Goal: Task Accomplishment & Management: Complete application form

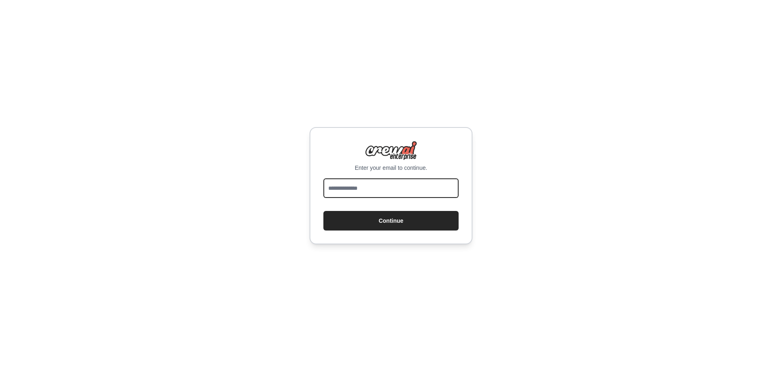
click at [383, 185] on input "email" at bounding box center [390, 188] width 135 height 20
type input "**********"
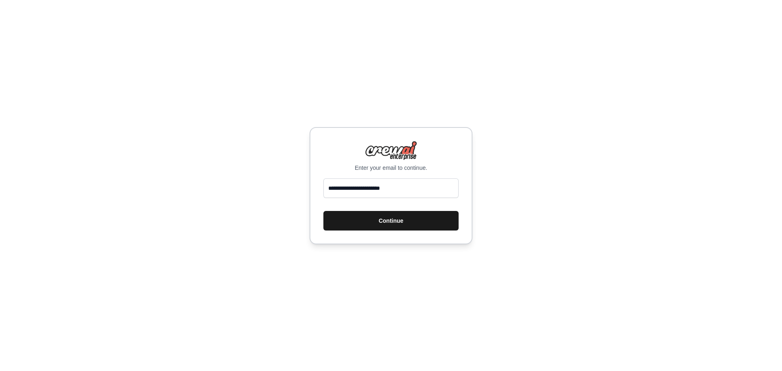
click at [390, 220] on button "Continue" at bounding box center [390, 221] width 135 height 20
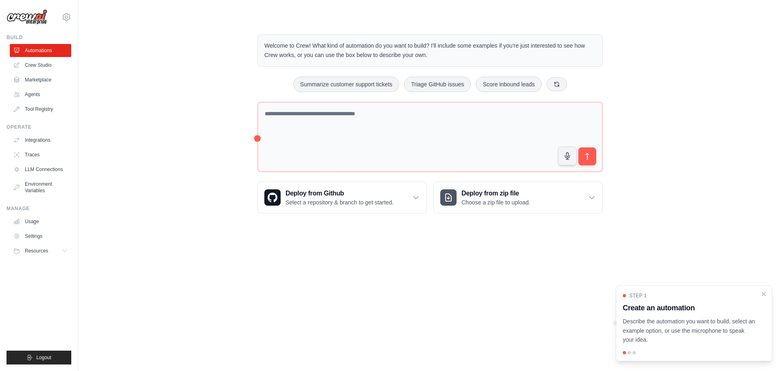
drag, startPoint x: 262, startPoint y: 40, endPoint x: 428, endPoint y: 62, distance: 167.2
click at [428, 62] on div "Welcome to Crew! What kind of automation do you want to build? I'll include som…" at bounding box center [429, 50] width 345 height 33
click at [766, 293] on icon "Close walkthrough" at bounding box center [763, 293] width 7 height 7
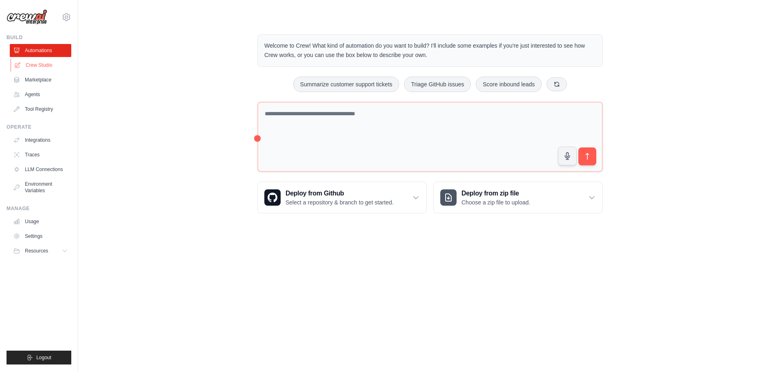
click at [43, 66] on link "Crew Studio" at bounding box center [42, 65] width 62 height 13
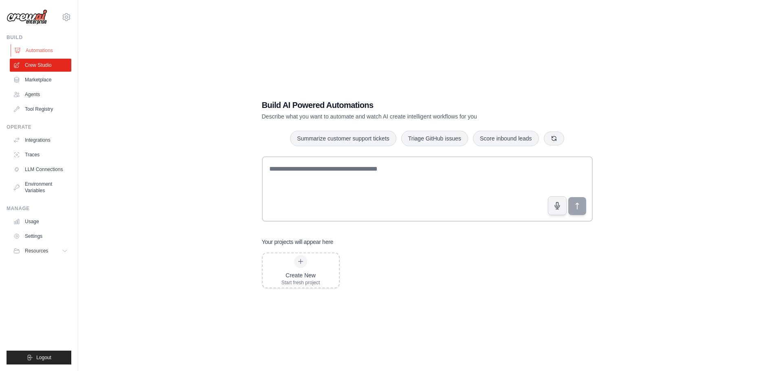
click at [37, 53] on link "Automations" at bounding box center [42, 50] width 62 height 13
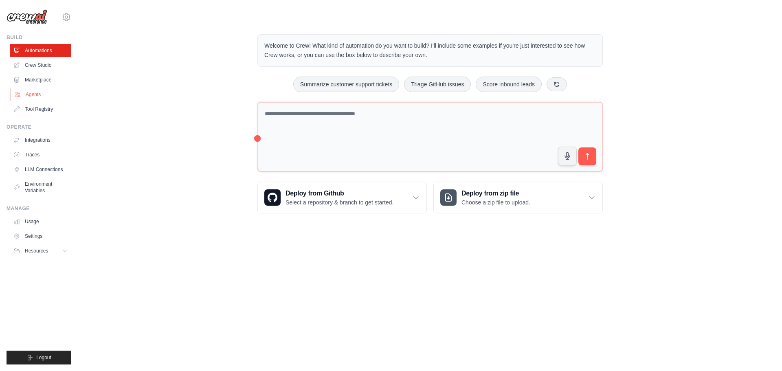
click at [28, 97] on link "Agents" at bounding box center [42, 94] width 62 height 13
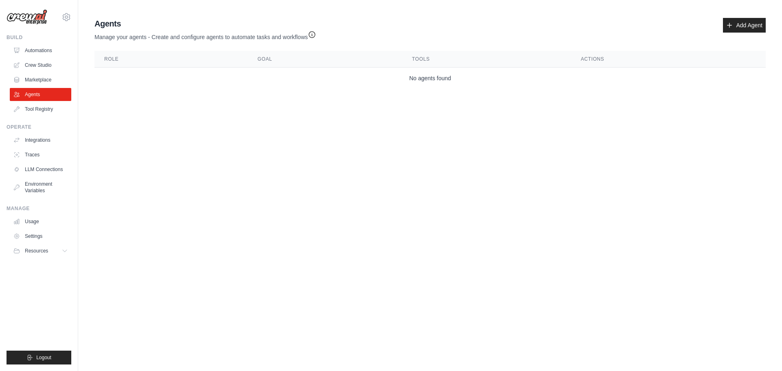
click at [315, 36] on icon "button" at bounding box center [312, 35] width 8 height 8
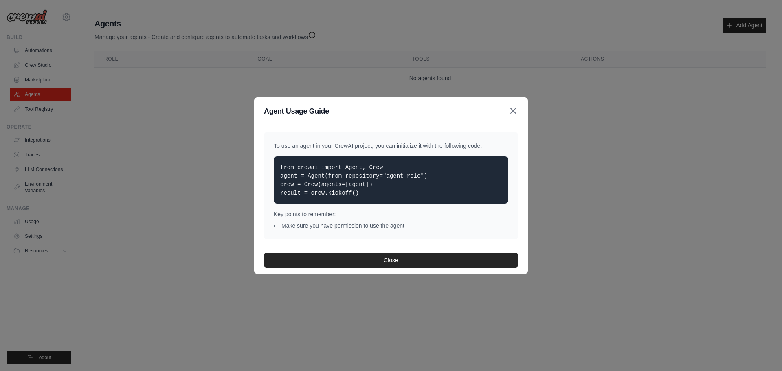
click at [513, 113] on icon "button" at bounding box center [513, 111] width 10 height 10
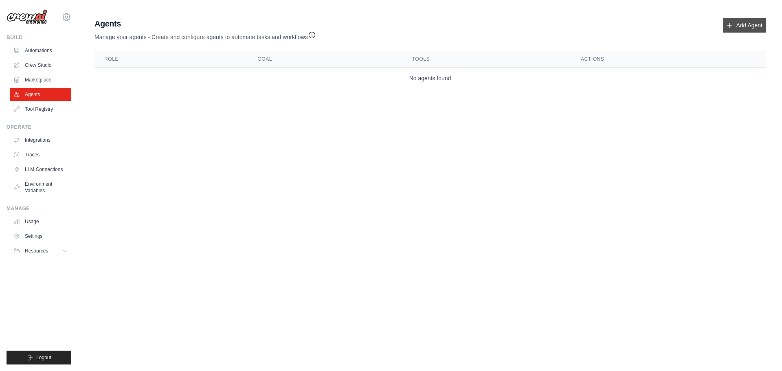
click at [744, 31] on link "Add Agent" at bounding box center [744, 25] width 43 height 15
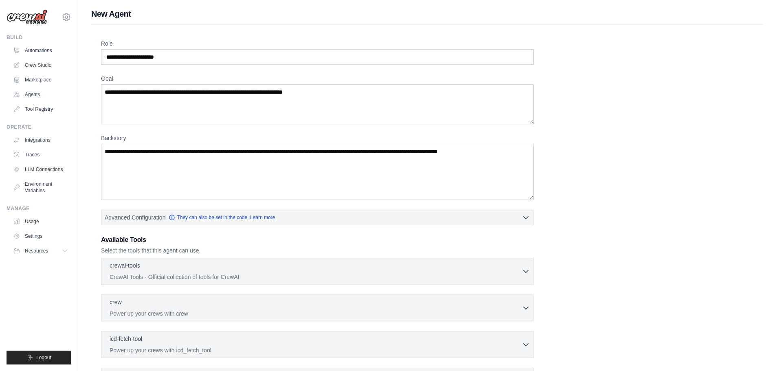
click at [216, 70] on div "Role Goal Backstory Advanced Configuration They can also be set in the code. Le…" at bounding box center [427, 239] width 652 height 398
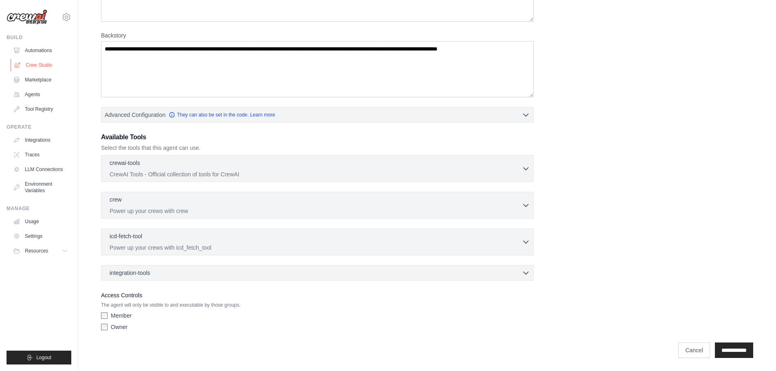
click at [43, 65] on link "Crew Studio" at bounding box center [42, 65] width 62 height 13
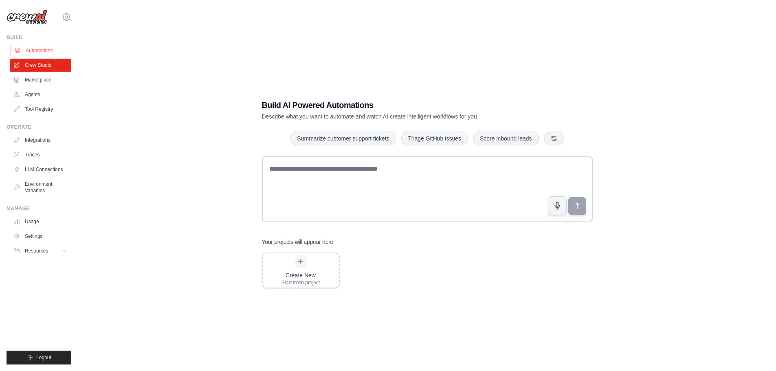
click at [50, 50] on link "Automations" at bounding box center [42, 50] width 62 height 13
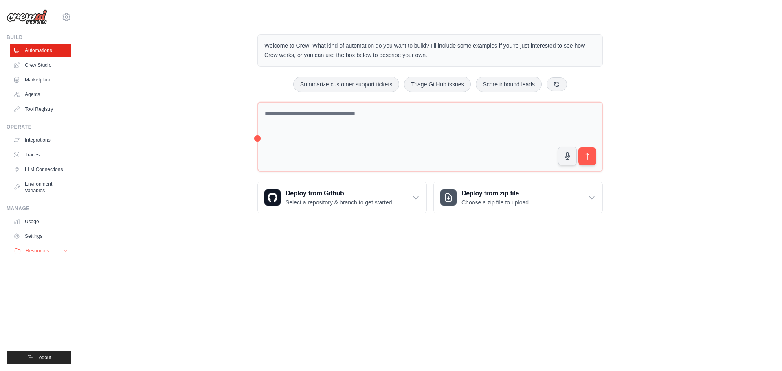
click at [63, 253] on icon at bounding box center [65, 251] width 7 height 7
click at [35, 174] on link "LLM Connections" at bounding box center [42, 169] width 62 height 13
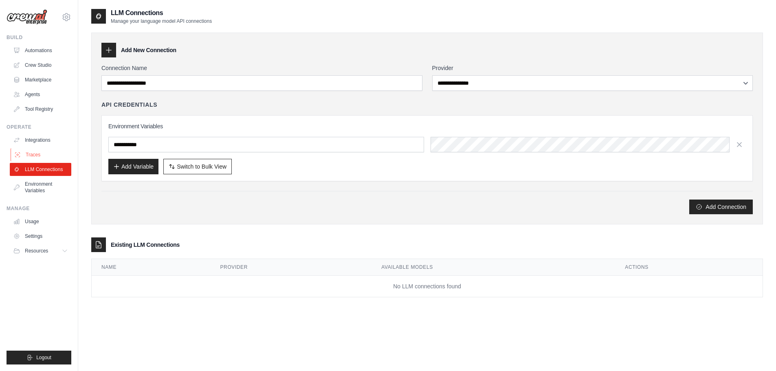
click at [30, 160] on link "Traces" at bounding box center [42, 154] width 62 height 13
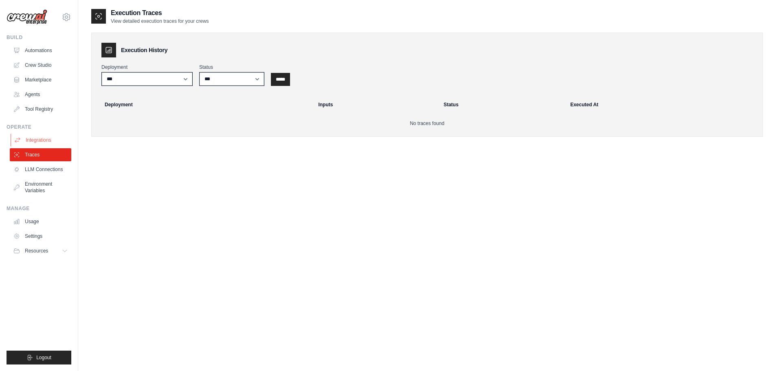
click at [53, 134] on link "Integrations" at bounding box center [42, 140] width 62 height 13
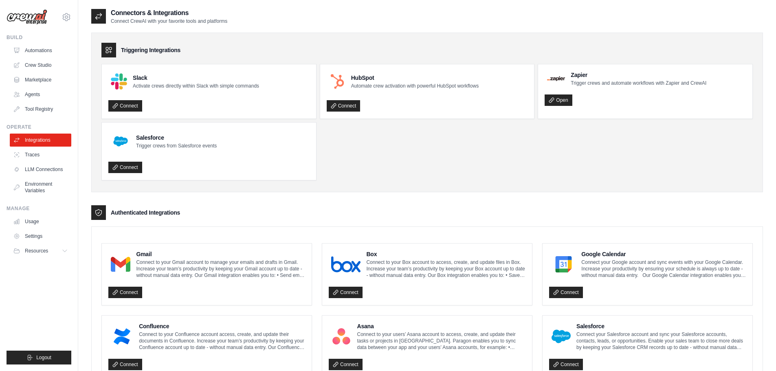
click at [403, 138] on ul "Slack Activate crews directly within Slack with simple commands Connect HubSpot…" at bounding box center [426, 122] width 651 height 117
drag, startPoint x: 769, startPoint y: 137, endPoint x: 782, endPoint y: 221, distance: 84.9
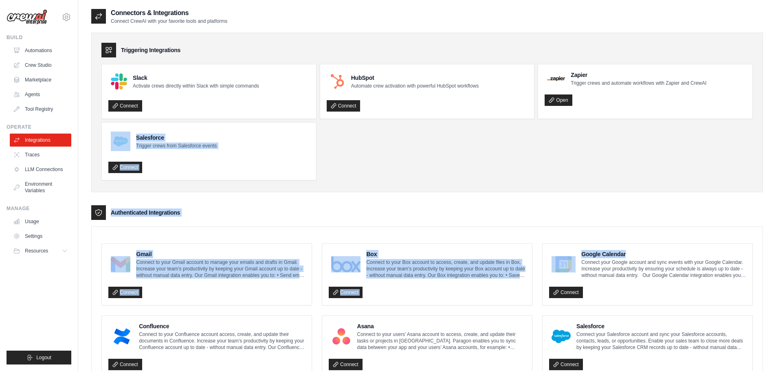
click at [576, 141] on ul "Slack Activate crews directly within Slack with simple commands Connect HubSpot…" at bounding box center [426, 122] width 651 height 117
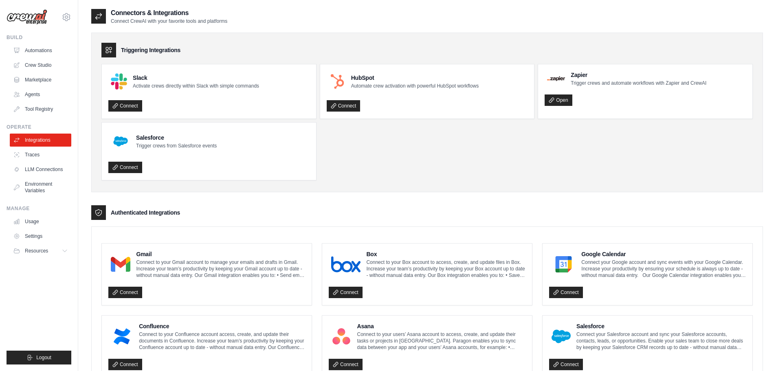
click at [32, 50] on link "Automations" at bounding box center [42, 50] width 62 height 13
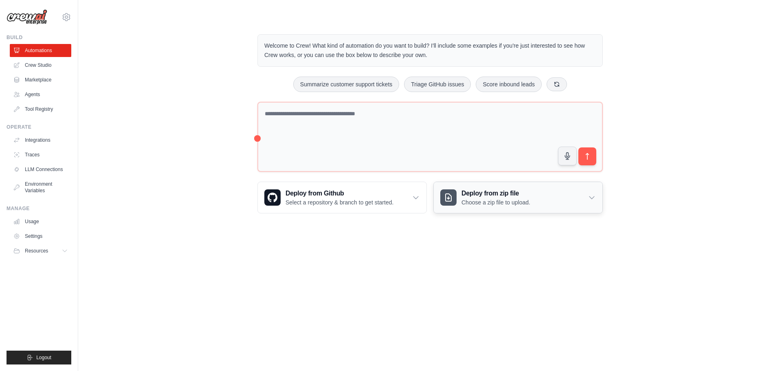
click at [599, 193] on div "Deploy from zip file Choose a zip file to upload." at bounding box center [518, 197] width 169 height 31
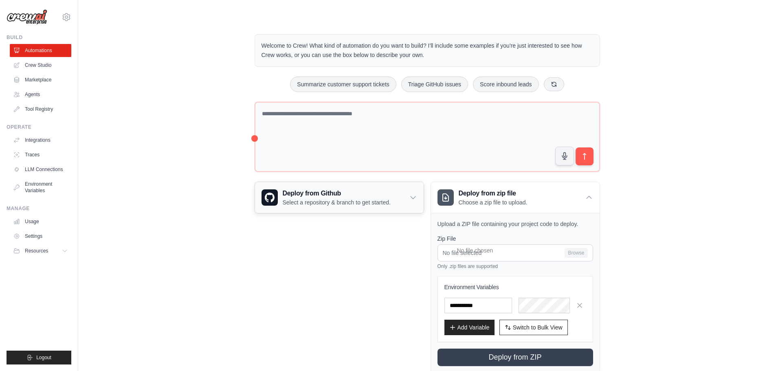
click at [398, 204] on div "Deploy from Github Select a repository & branch to get started." at bounding box center [339, 197] width 169 height 31
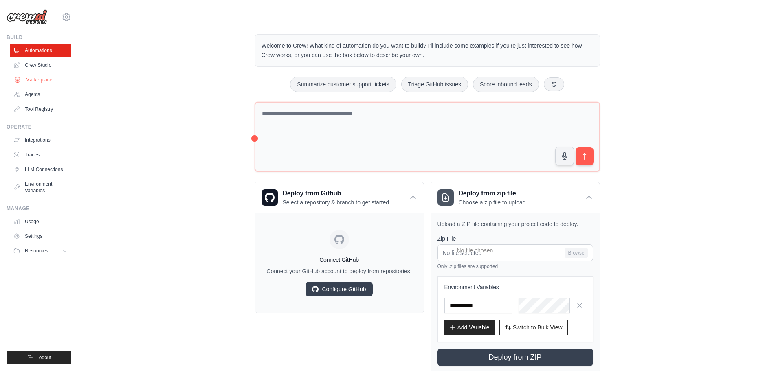
drag, startPoint x: 222, startPoint y: 209, endPoint x: 34, endPoint y: 83, distance: 226.3
click at [34, 83] on div "poojapraween@gmail.com Settings Build Automations Crew Studio" at bounding box center [388, 197] width 776 height 394
click at [34, 83] on link "Marketplace" at bounding box center [42, 79] width 62 height 13
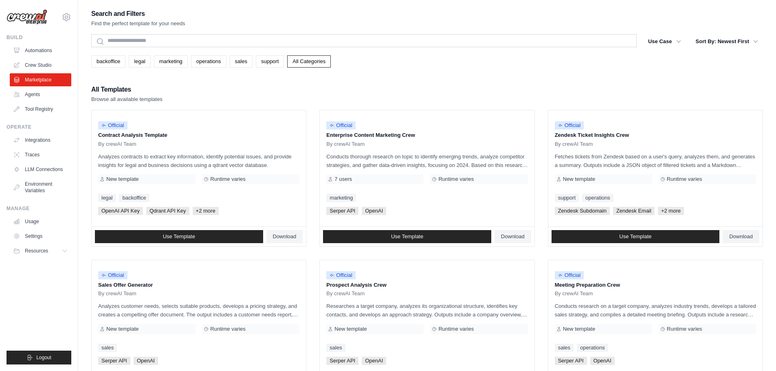
click at [38, 57] on ul "Automations Crew Studio Marketplace Agents Tool Registry" at bounding box center [41, 80] width 62 height 72
click at [39, 67] on link "Crew Studio" at bounding box center [42, 65] width 62 height 13
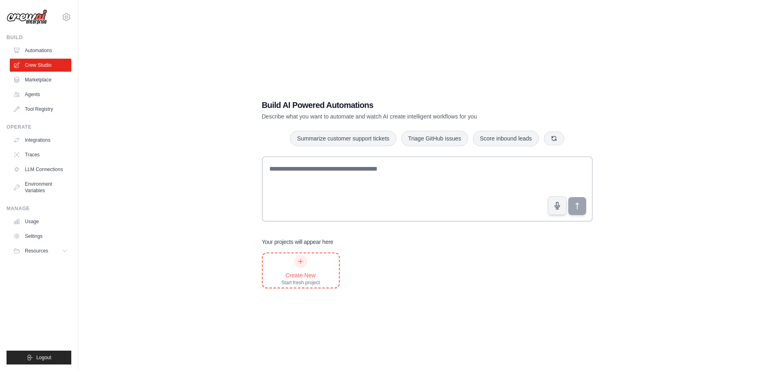
click at [297, 270] on div "Create New Start fresh project" at bounding box center [301, 270] width 39 height 31
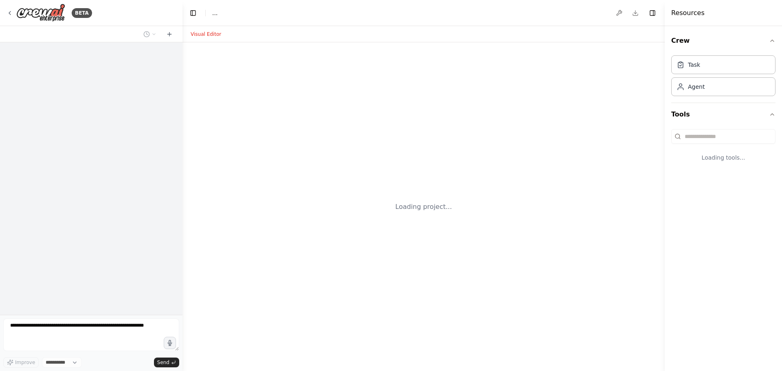
select select "****"
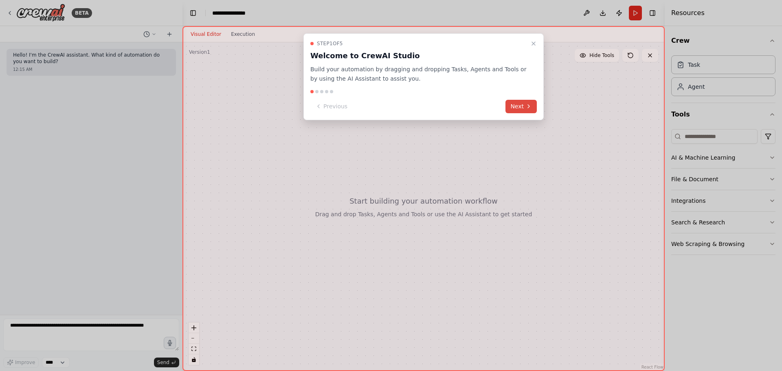
click at [518, 111] on button "Next" at bounding box center [521, 106] width 31 height 13
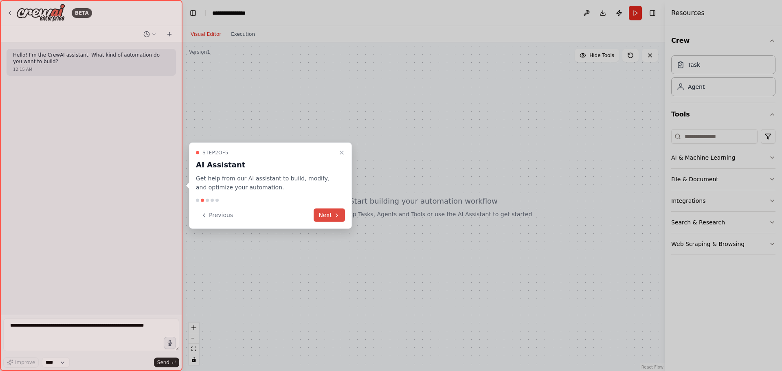
click at [329, 222] on button "Next" at bounding box center [329, 215] width 31 height 13
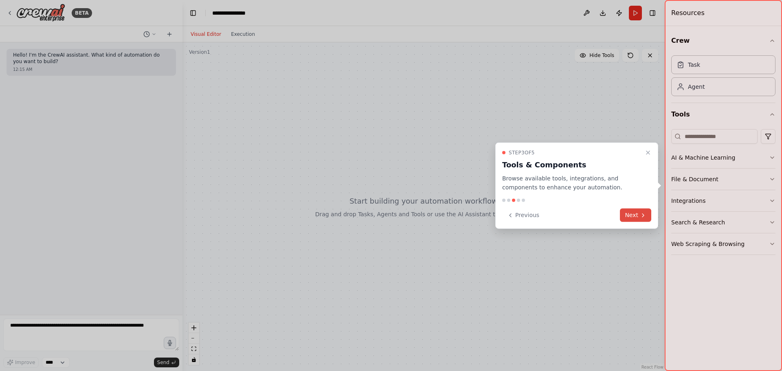
click at [636, 216] on button "Next" at bounding box center [635, 215] width 31 height 13
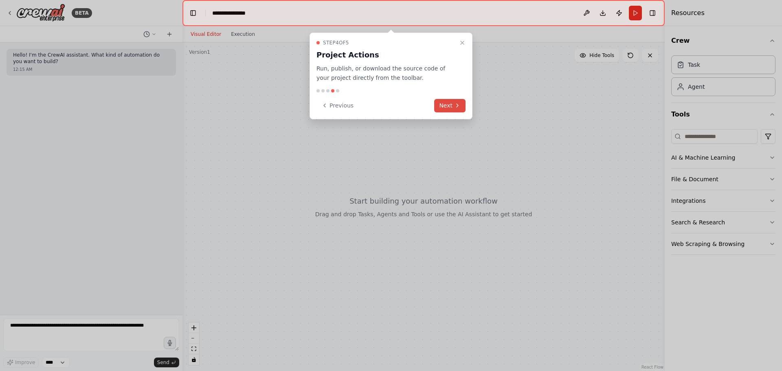
click at [451, 111] on button "Next" at bounding box center [449, 105] width 31 height 13
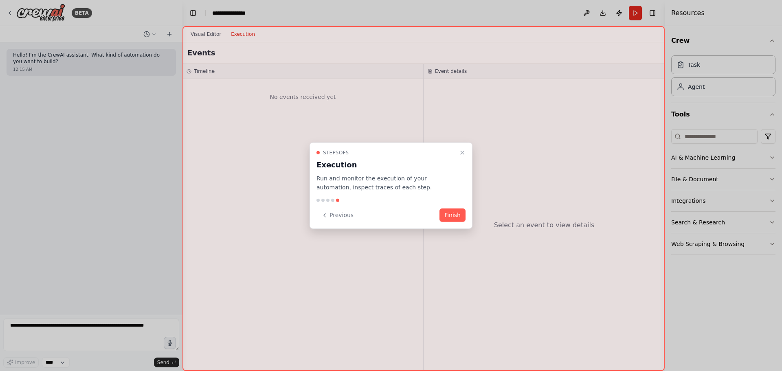
click at [467, 198] on div "Step 5 of 5 Execution Run and monitor the execution of your automation, inspect…" at bounding box center [391, 185] width 163 height 87
click at [459, 219] on button "Finish" at bounding box center [453, 215] width 26 height 13
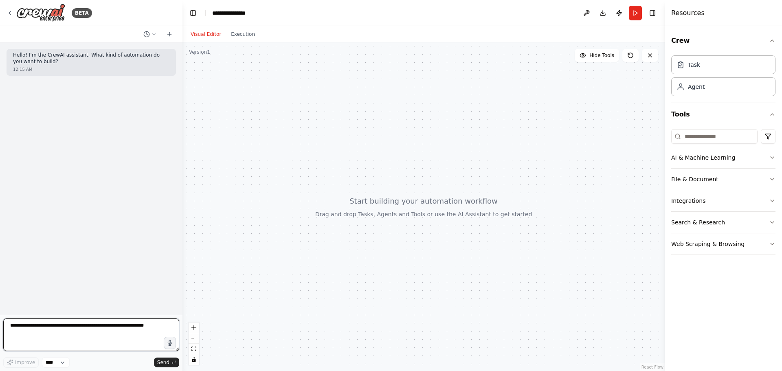
drag, startPoint x: 6, startPoint y: 331, endPoint x: 200, endPoint y: 316, distance: 194.9
click at [200, 316] on div "**********" at bounding box center [391, 185] width 782 height 371
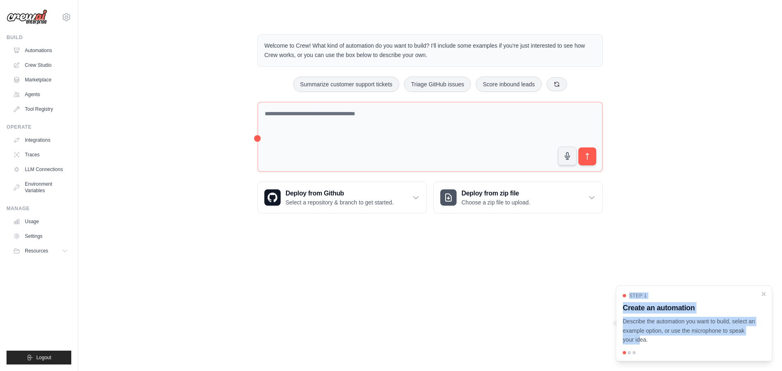
drag, startPoint x: 736, startPoint y: 330, endPoint x: 765, endPoint y: 266, distance: 69.6
click at [765, 266] on body "[EMAIL_ADDRESS][DOMAIN_NAME] Settings Build Automations Crew Studio" at bounding box center [391, 185] width 782 height 371
click at [764, 294] on icon "Close walkthrough" at bounding box center [764, 294] width 4 height 4
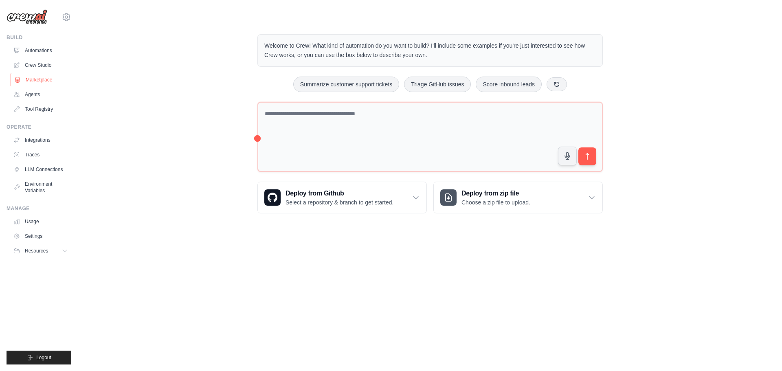
click at [44, 80] on link "Marketplace" at bounding box center [42, 79] width 62 height 13
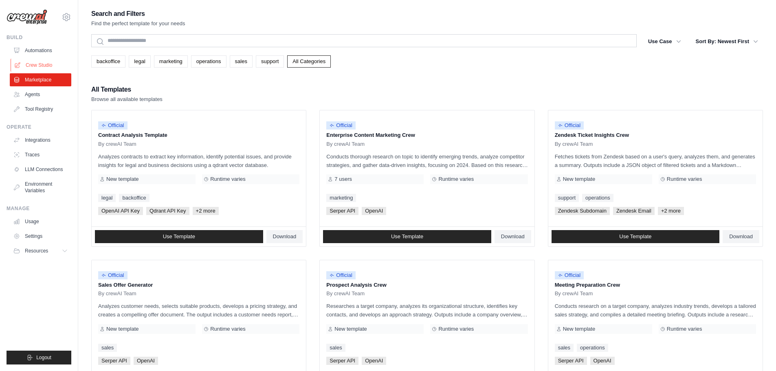
click at [41, 66] on link "Crew Studio" at bounding box center [42, 65] width 62 height 13
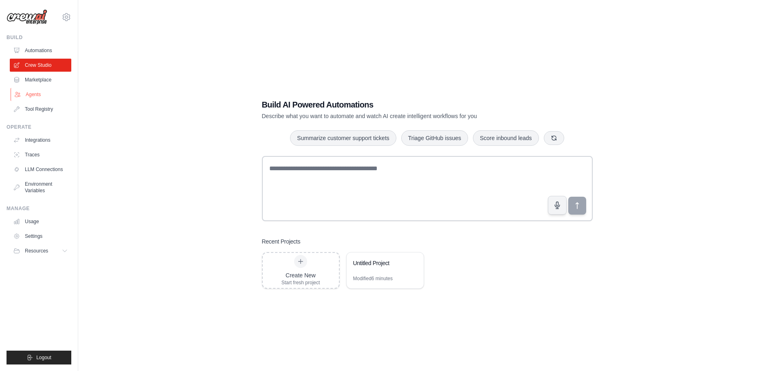
click at [26, 95] on link "Agents" at bounding box center [42, 94] width 62 height 13
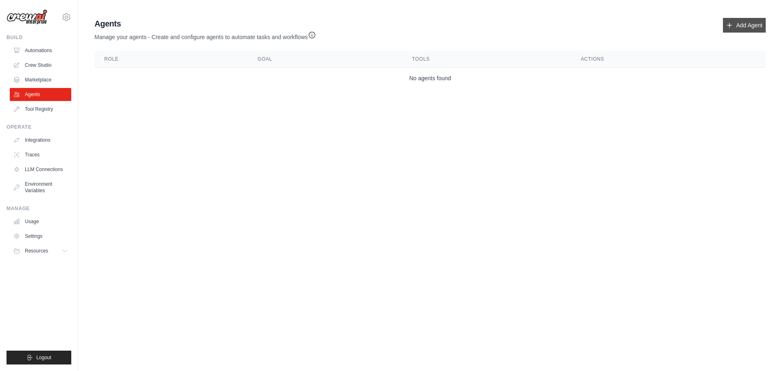
click at [752, 26] on link "Add Agent" at bounding box center [744, 25] width 43 height 15
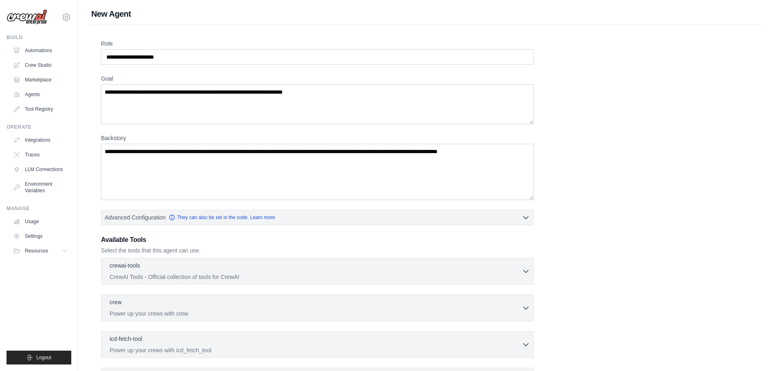
click at [444, 66] on div "Role Goal Backstory Advanced Configuration They can also be set in the code. Le…" at bounding box center [427, 239] width 652 height 398
drag, startPoint x: 444, startPoint y: 66, endPoint x: 423, endPoint y: 60, distance: 21.0
click at [423, 60] on div "Role Goal Backstory Advanced Configuration They can also be set in the code. Le…" at bounding box center [427, 239] width 652 height 398
click at [423, 60] on input "Role" at bounding box center [317, 56] width 433 height 15
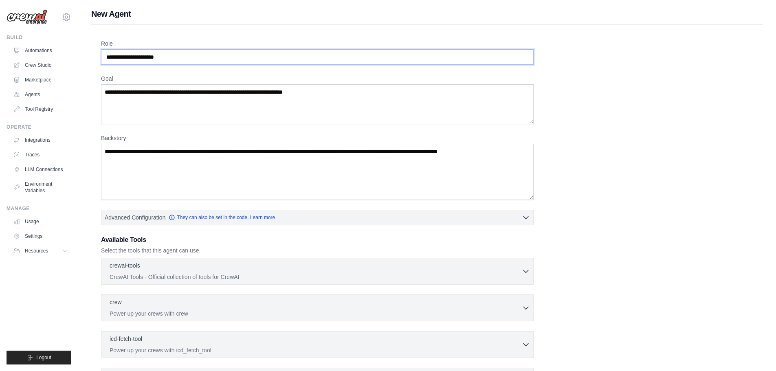
click at [423, 60] on input "Role" at bounding box center [317, 56] width 433 height 15
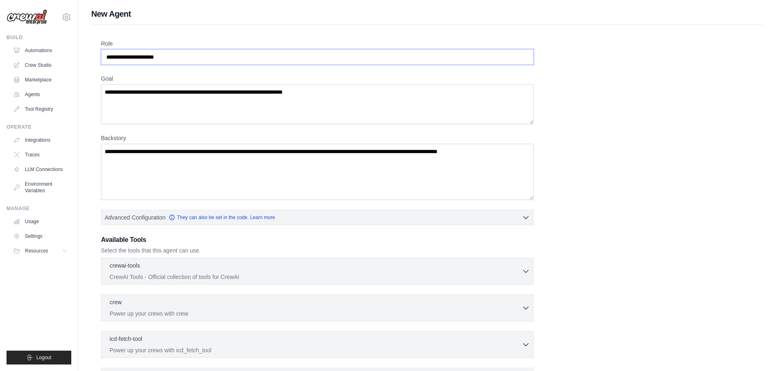
click at [423, 60] on input "Role" at bounding box center [317, 56] width 433 height 15
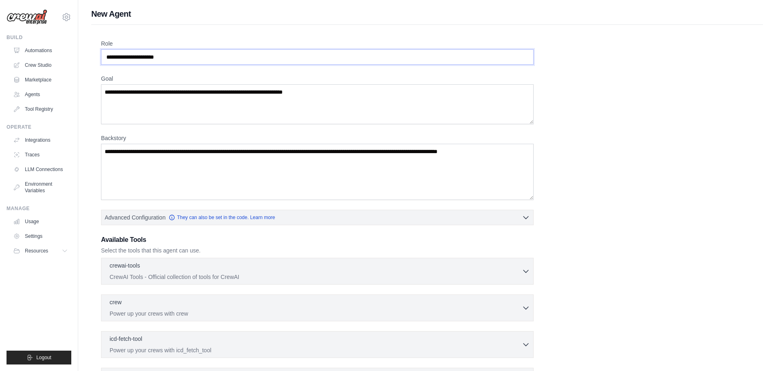
click at [423, 60] on input "Role" at bounding box center [317, 56] width 433 height 15
drag, startPoint x: 337, startPoint y: 92, endPoint x: 104, endPoint y: 94, distance: 233.0
click at [104, 94] on textarea "Goal" at bounding box center [317, 104] width 433 height 40
drag, startPoint x: 104, startPoint y: 94, endPoint x: 332, endPoint y: 90, distance: 227.8
click at [332, 90] on textarea "Goal" at bounding box center [317, 104] width 433 height 40
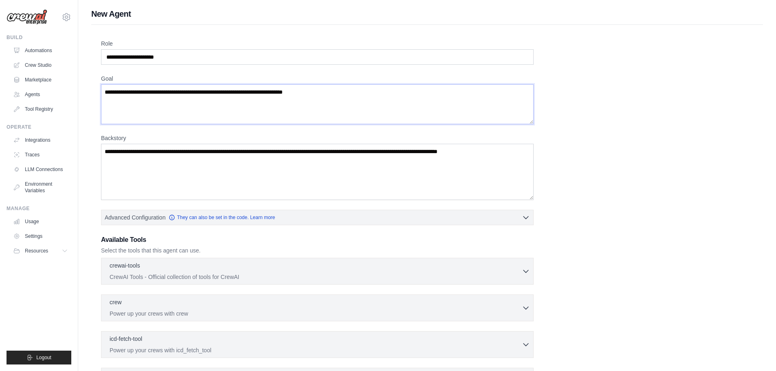
drag, startPoint x: 332, startPoint y: 90, endPoint x: 154, endPoint y: 87, distance: 178.1
click at [154, 87] on textarea "Goal" at bounding box center [317, 104] width 433 height 40
click at [321, 88] on textarea "Goal" at bounding box center [317, 104] width 433 height 40
drag, startPoint x: 375, startPoint y: 101, endPoint x: 132, endPoint y: 98, distance: 243.7
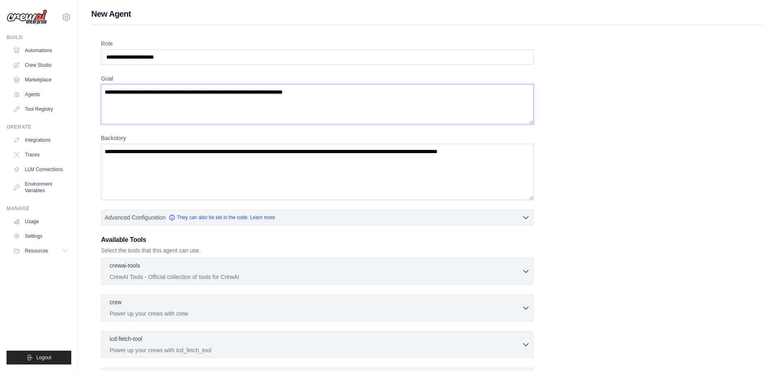
click at [132, 98] on textarea "Goal" at bounding box center [317, 104] width 433 height 40
click at [178, 59] on input "Role" at bounding box center [317, 56] width 433 height 15
type input "*"
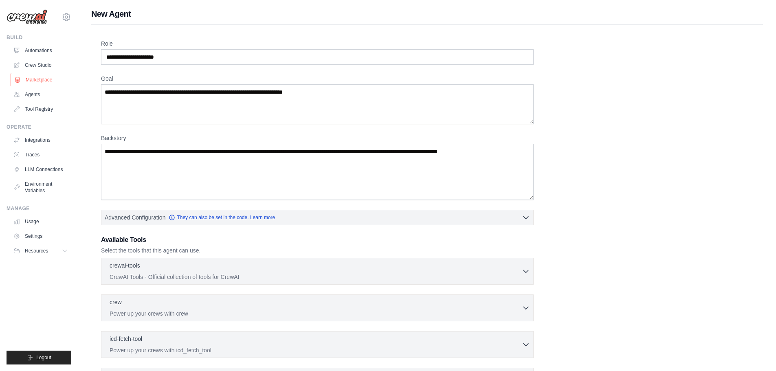
click at [34, 80] on link "Marketplace" at bounding box center [42, 79] width 62 height 13
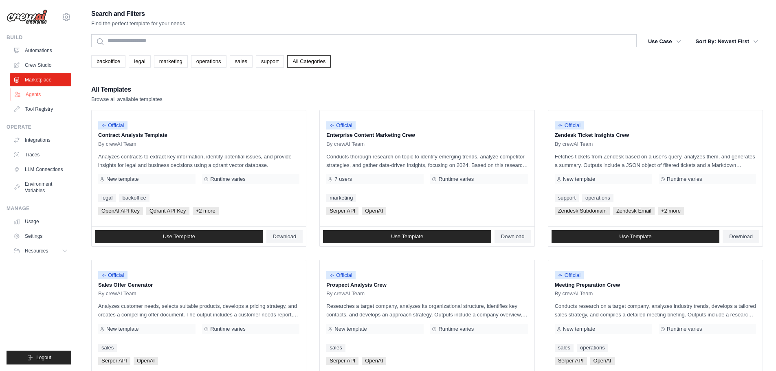
click at [26, 88] on link "Agents" at bounding box center [42, 94] width 62 height 13
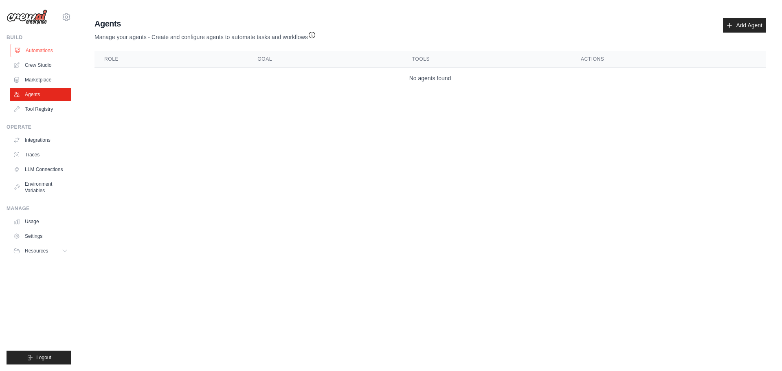
click at [38, 46] on link "Automations" at bounding box center [42, 50] width 62 height 13
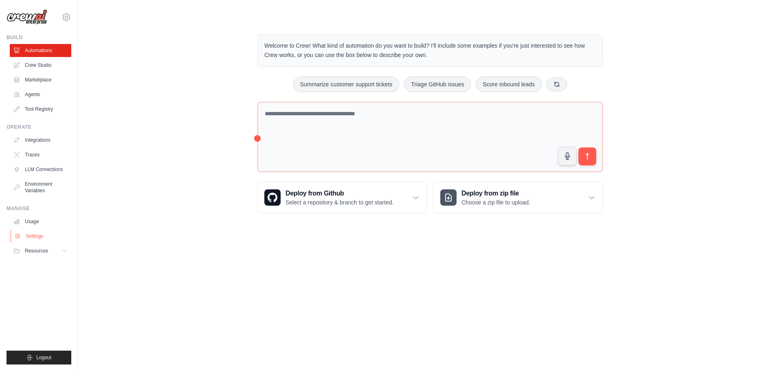
click at [26, 239] on link "Settings" at bounding box center [42, 236] width 62 height 13
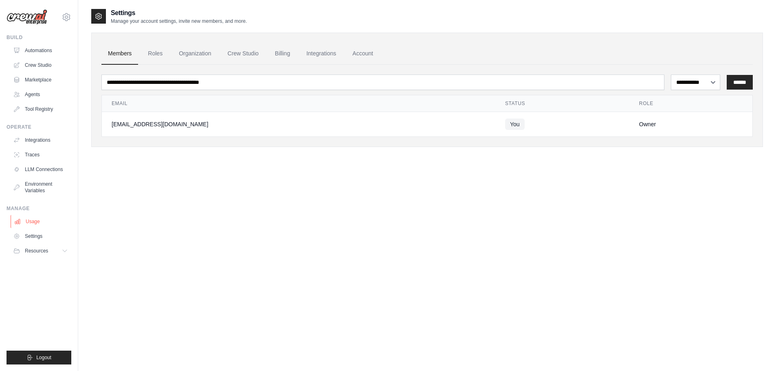
click at [22, 226] on link "Usage" at bounding box center [42, 221] width 62 height 13
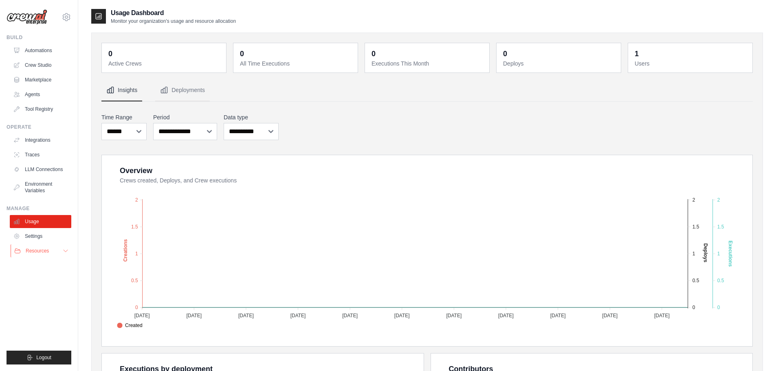
click at [35, 251] on span "Resources" at bounding box center [37, 251] width 23 height 7
click at [36, 179] on link "Environment Variables" at bounding box center [42, 188] width 62 height 20
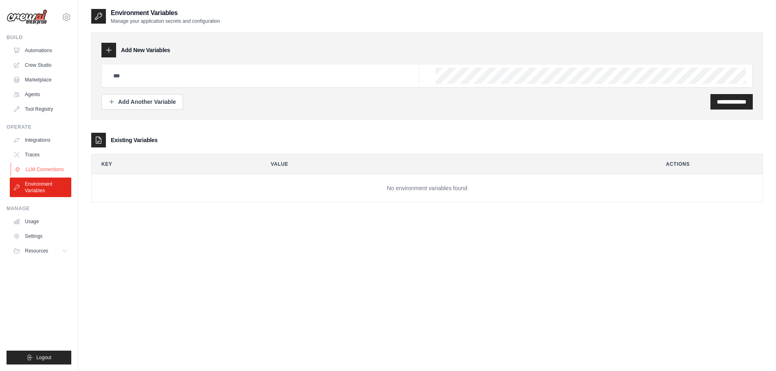
click at [44, 167] on link "LLM Connections" at bounding box center [42, 169] width 62 height 13
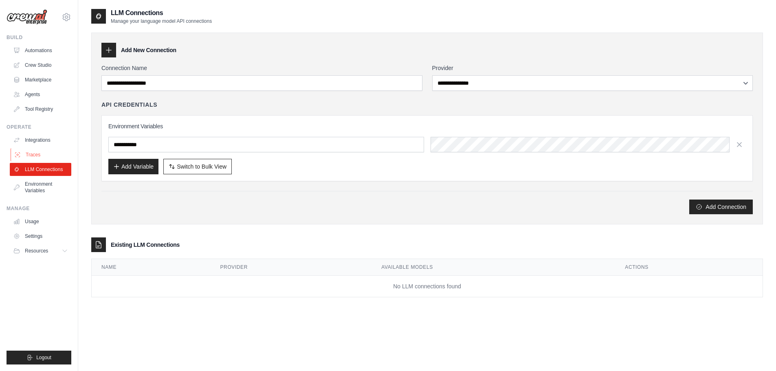
click at [38, 153] on link "Traces" at bounding box center [42, 154] width 62 height 13
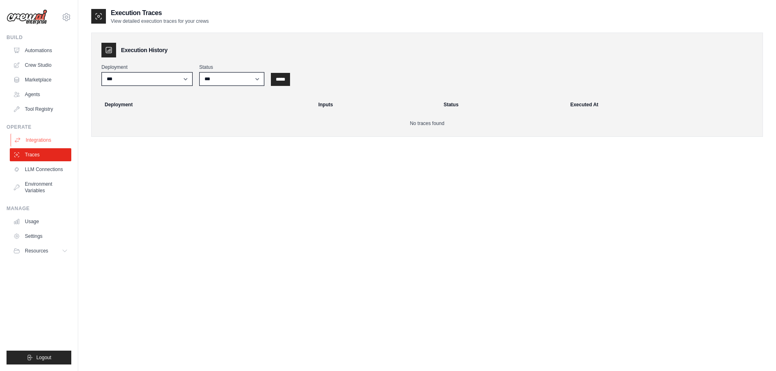
click at [51, 136] on link "Integrations" at bounding box center [42, 140] width 62 height 13
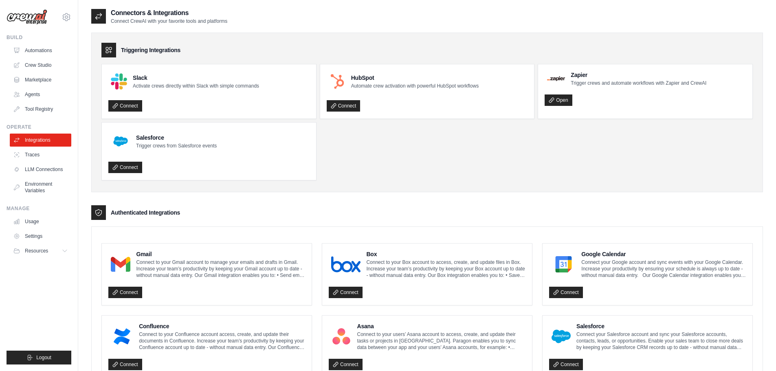
drag, startPoint x: 774, startPoint y: 70, endPoint x: 782, endPoint y: 183, distance: 113.1
click at [619, 141] on ul "Slack Activate crews directly within Slack with simple commands Connect HubSpot…" at bounding box center [426, 122] width 651 height 117
click at [36, 65] on link "Crew Studio" at bounding box center [42, 65] width 62 height 13
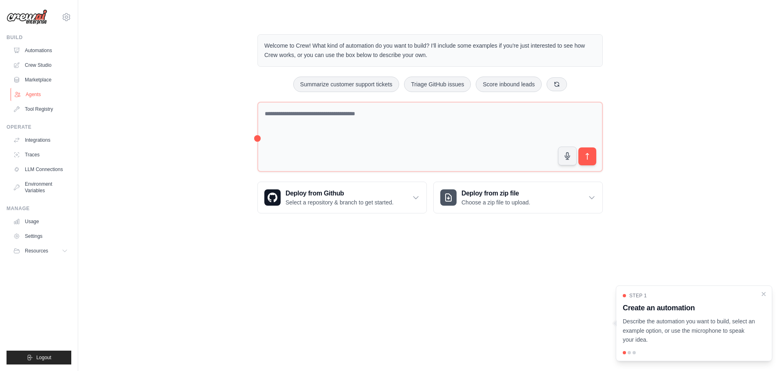
click at [32, 99] on link "Agents" at bounding box center [42, 94] width 62 height 13
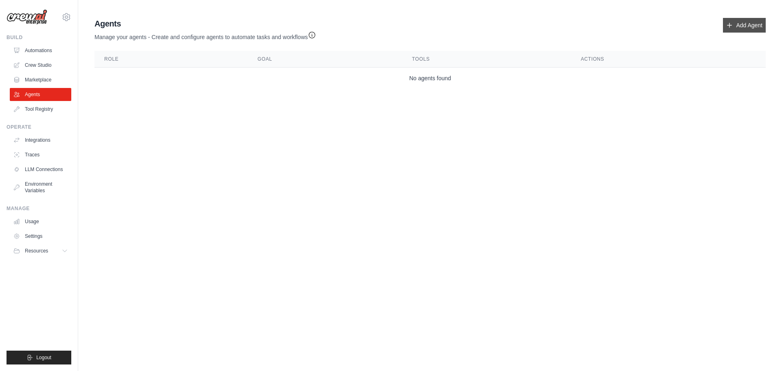
click at [741, 25] on link "Add Agent" at bounding box center [744, 25] width 43 height 15
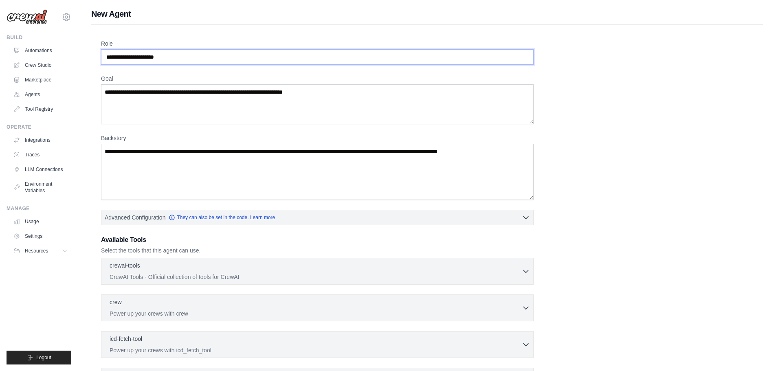
click at [259, 51] on input "Role" at bounding box center [317, 56] width 433 height 15
type input "**********"
click at [179, 87] on textarea "Goal" at bounding box center [317, 104] width 433 height 40
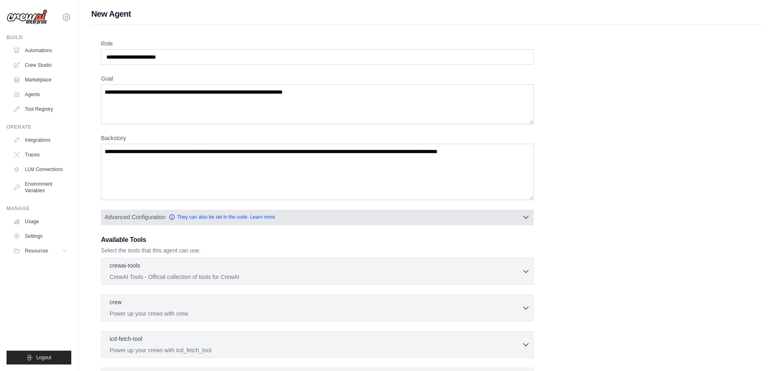
click at [524, 216] on icon "button" at bounding box center [526, 217] width 8 height 8
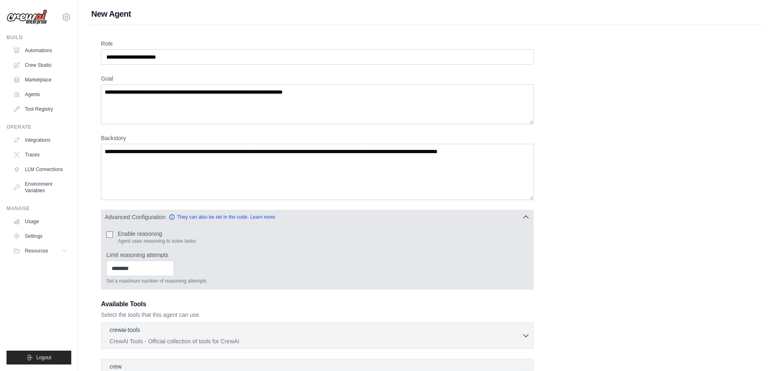
click at [524, 216] on icon "button" at bounding box center [526, 217] width 8 height 8
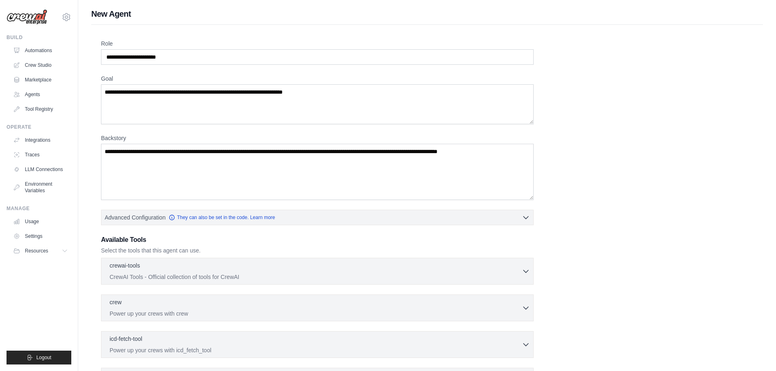
scroll to position [103, 0]
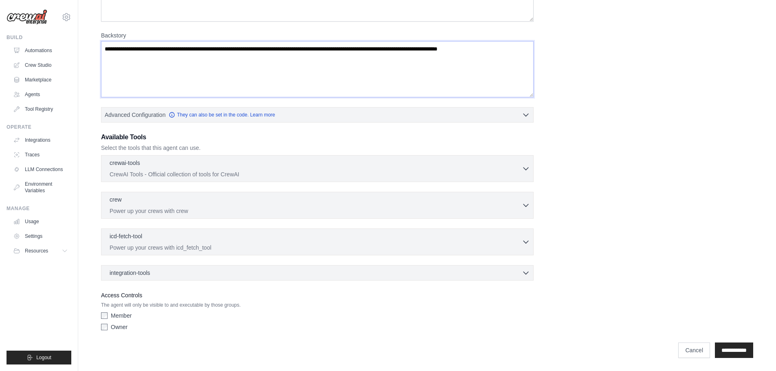
click at [396, 43] on textarea "Backstory" at bounding box center [317, 69] width 433 height 56
drag, startPoint x: 406, startPoint y: 48, endPoint x: 519, endPoint y: 58, distance: 112.9
click at [519, 58] on textarea "Backstory" at bounding box center [317, 69] width 433 height 56
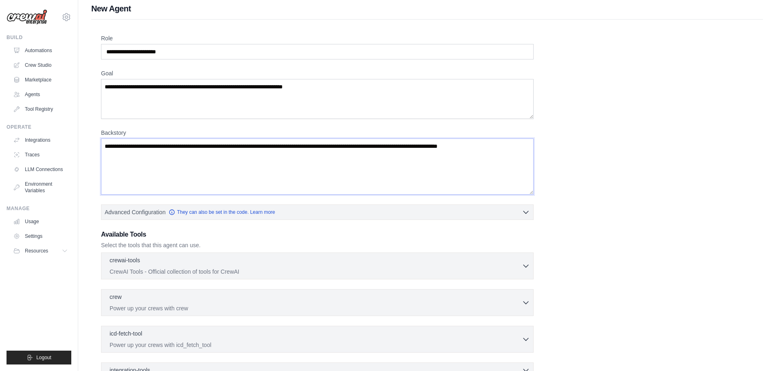
scroll to position [0, 0]
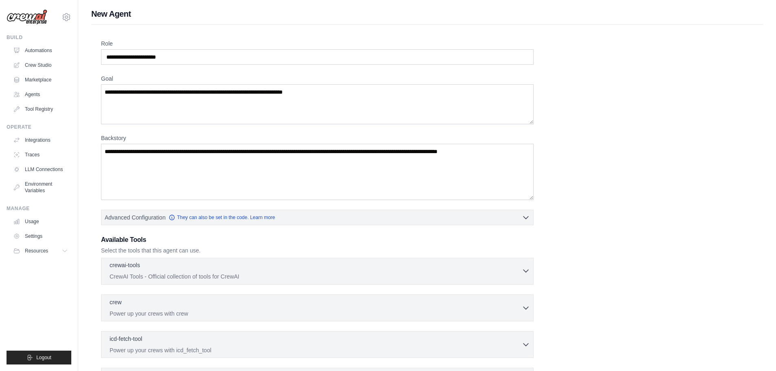
click at [526, 268] on icon "button" at bounding box center [526, 271] width 8 height 8
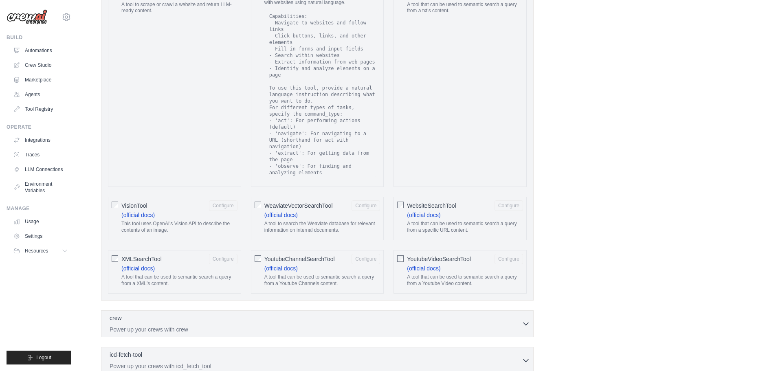
scroll to position [1476, 0]
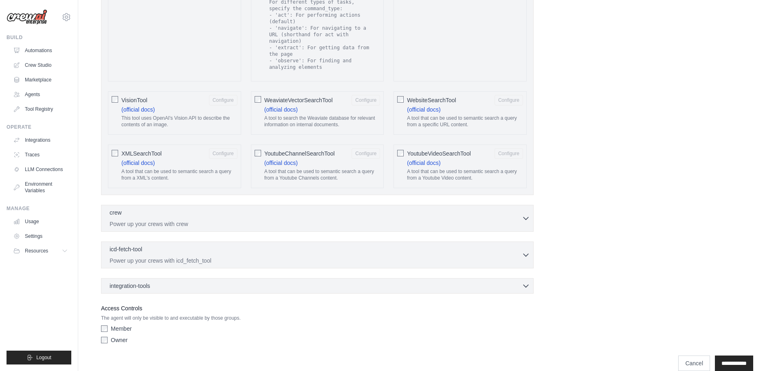
drag, startPoint x: 775, startPoint y: 201, endPoint x: 782, endPoint y: 145, distance: 55.8
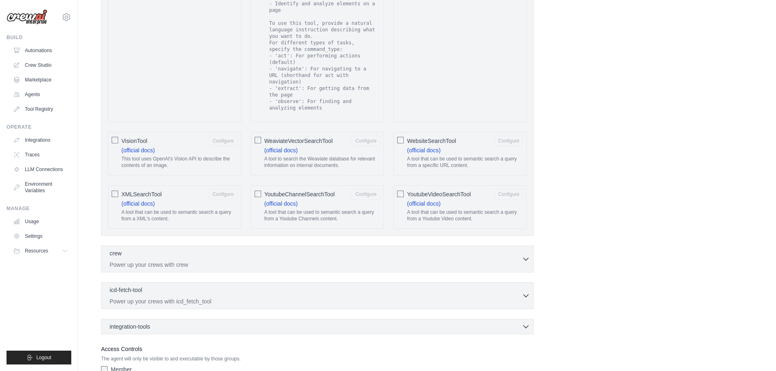
scroll to position [1334, 0]
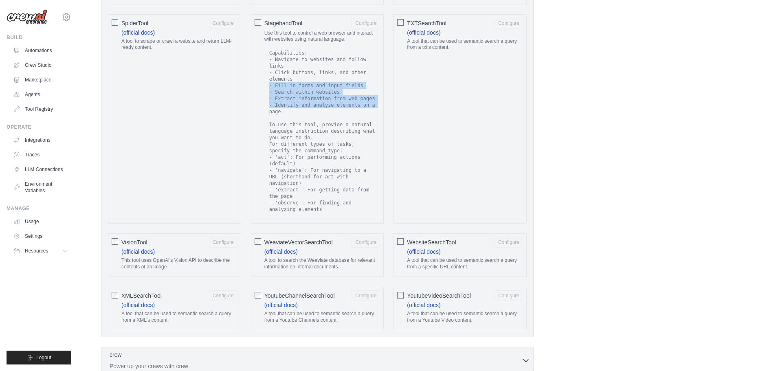
drag, startPoint x: 267, startPoint y: 79, endPoint x: 369, endPoint y: 99, distance: 104.3
click at [369, 99] on pre "Capabilities: - Navigate to websites and follow links - Click buttons, links, a…" at bounding box center [322, 131] width 116 height 171
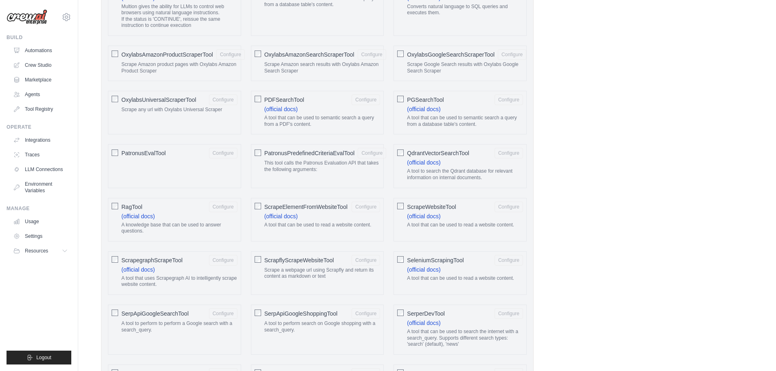
scroll to position [0, 0]
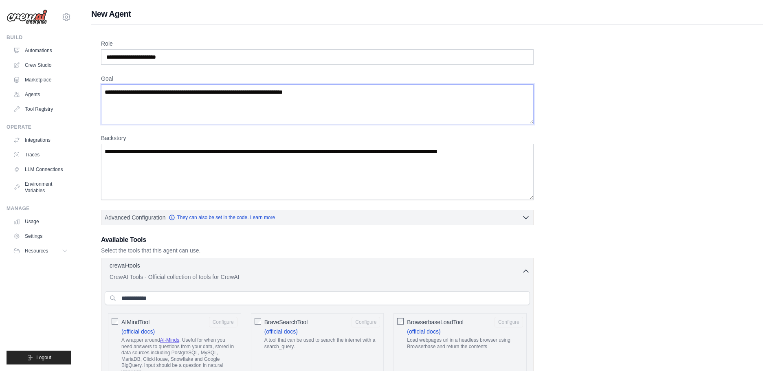
click at [226, 116] on textarea "Goal" at bounding box center [317, 104] width 433 height 40
paste textarea "**********"
type textarea "**********"
click at [269, 178] on textarea "Backstory" at bounding box center [317, 172] width 433 height 56
paste textarea "**********"
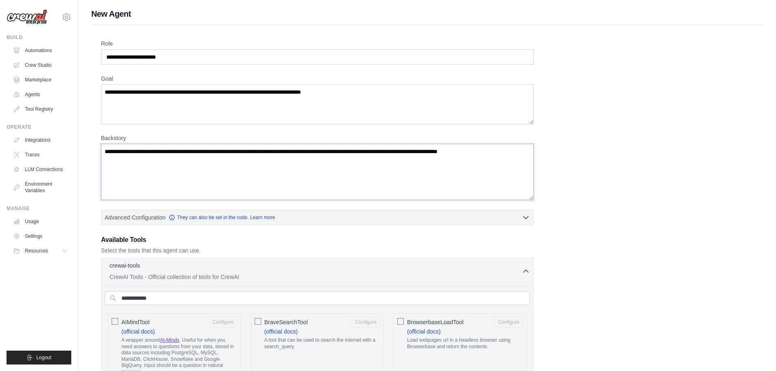
type textarea "**********"
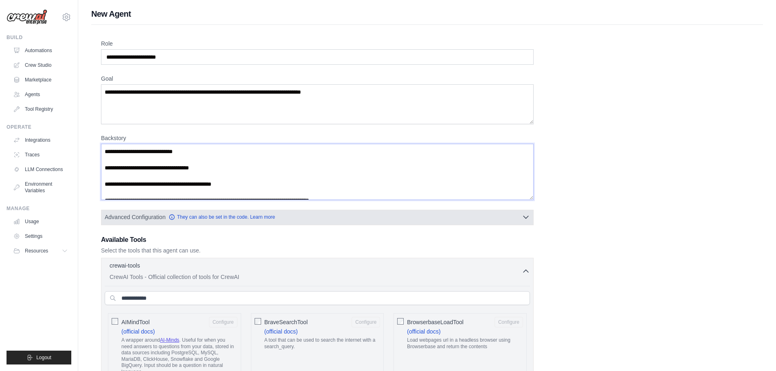
drag, startPoint x: 318, startPoint y: 195, endPoint x: 112, endPoint y: 213, distance: 206.9
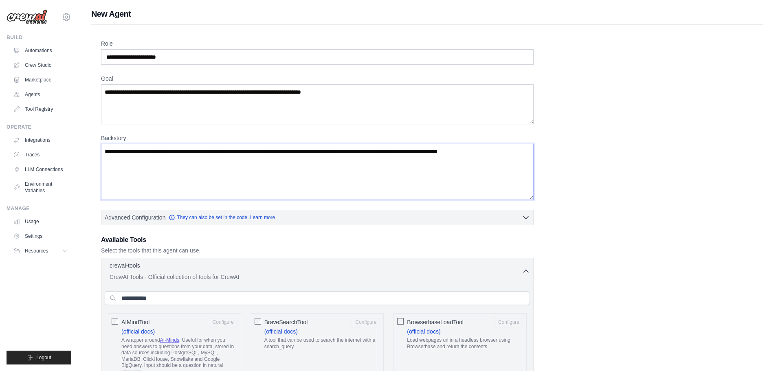
click at [472, 197] on textarea "Backstory" at bounding box center [317, 172] width 433 height 56
click at [141, 161] on textarea "Backstory" at bounding box center [317, 172] width 433 height 56
drag, startPoint x: 102, startPoint y: 157, endPoint x: 325, endPoint y: 163, distance: 222.5
click at [325, 163] on textarea "Backstory" at bounding box center [317, 172] width 433 height 56
drag, startPoint x: 520, startPoint y: 148, endPoint x: 107, endPoint y: 150, distance: 413.5
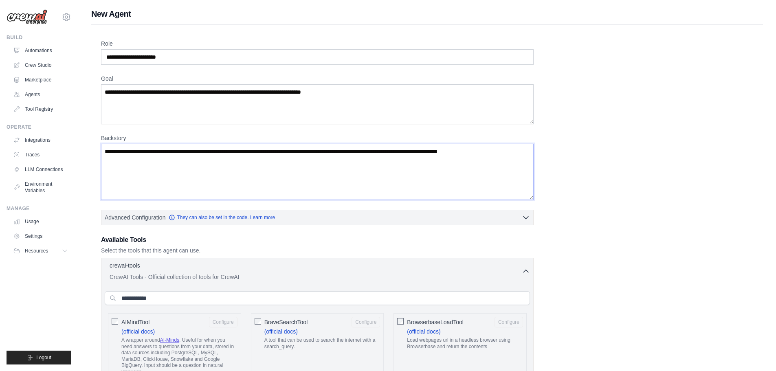
click at [107, 150] on textarea "Backstory" at bounding box center [317, 172] width 433 height 56
drag, startPoint x: 105, startPoint y: 150, endPoint x: 502, endPoint y: 154, distance: 397.7
click at [502, 154] on textarea "Backstory" at bounding box center [317, 172] width 433 height 56
drag, startPoint x: 103, startPoint y: 150, endPoint x: 395, endPoint y: 158, distance: 292.2
click at [395, 158] on textarea "Backstory" at bounding box center [317, 172] width 433 height 56
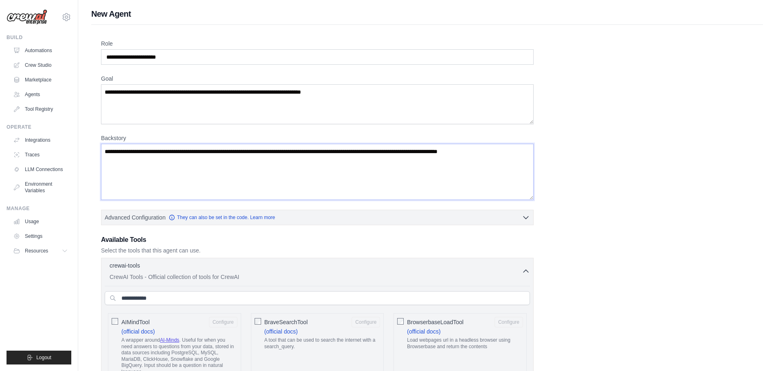
drag, startPoint x: 403, startPoint y: 150, endPoint x: 561, endPoint y: 149, distance: 158.1
